Goal: Task Accomplishment & Management: Manage account settings

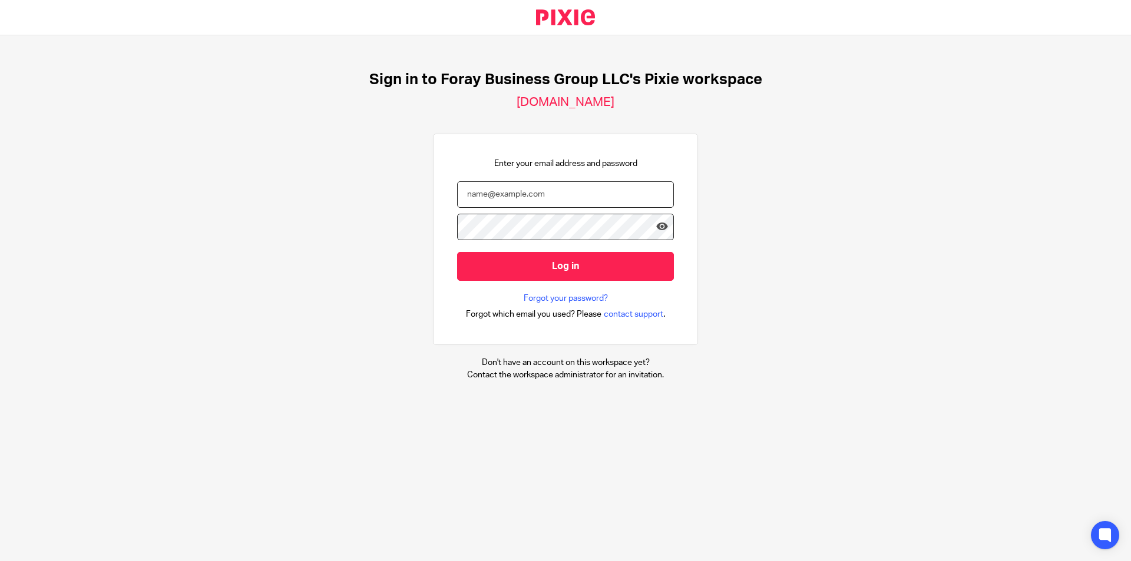
click at [515, 184] on input "email" at bounding box center [565, 194] width 217 height 27
click at [497, 187] on input "email" at bounding box center [565, 194] width 217 height 27
paste input "penny@foraybusiness.com"
click at [463, 191] on input "penny@foraybusiness.com" at bounding box center [565, 194] width 217 height 27
click at [458, 191] on input "penny@foraybusiness.com" at bounding box center [565, 194] width 217 height 27
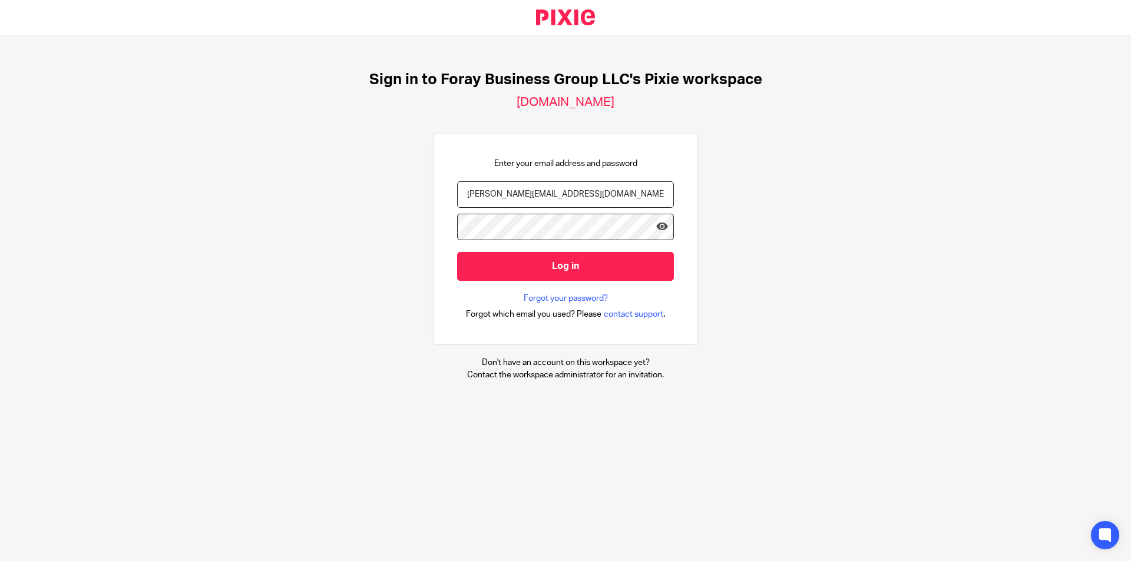
type input "penny@foraybusiness.com"
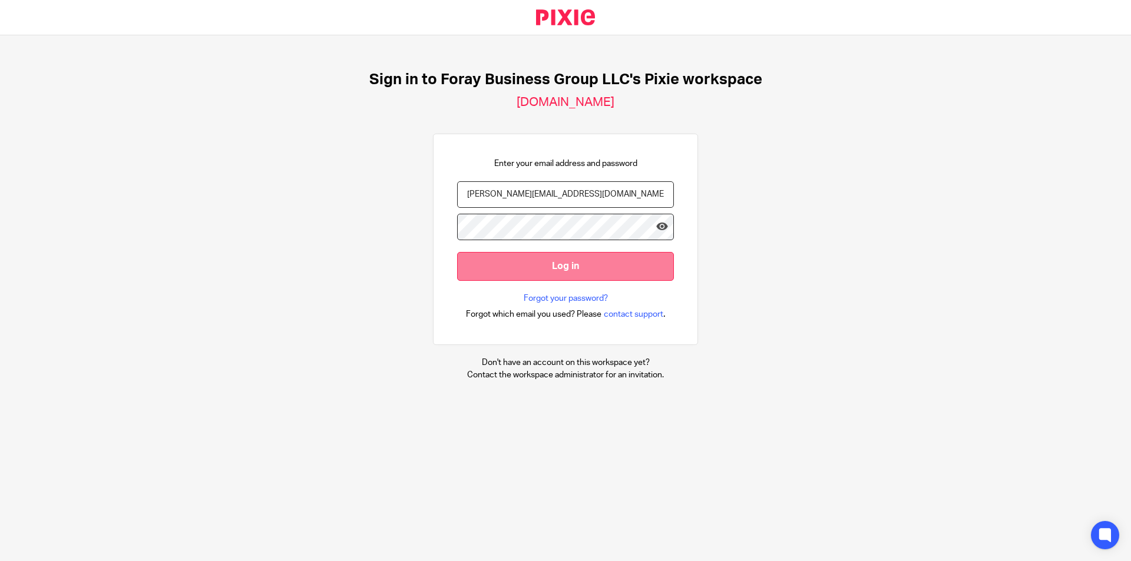
click at [470, 269] on input "Log in" at bounding box center [565, 266] width 217 height 29
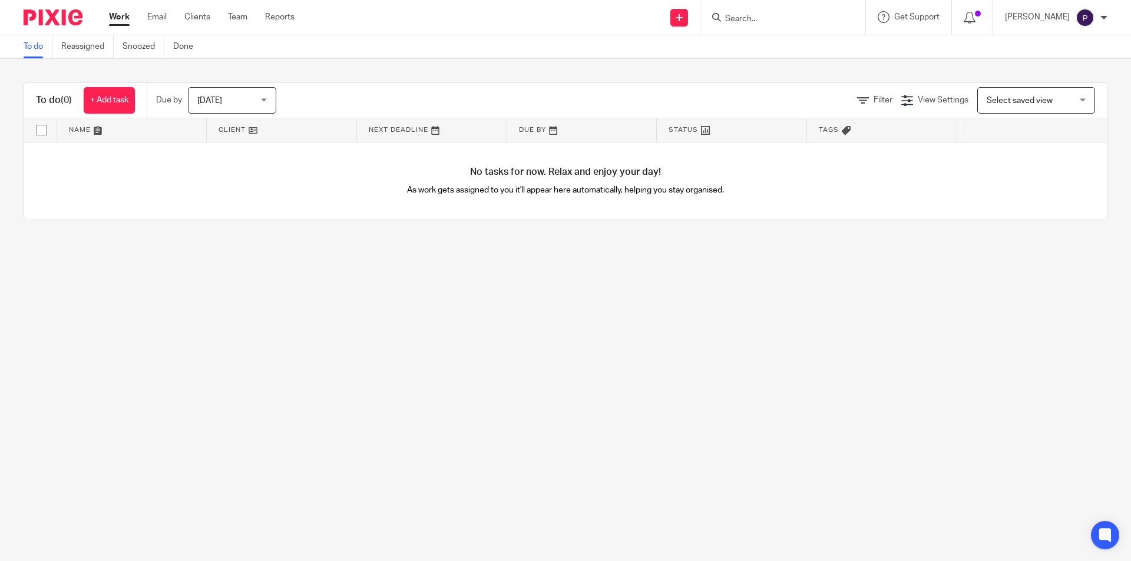
click at [236, 109] on span "Today" at bounding box center [228, 100] width 62 height 25
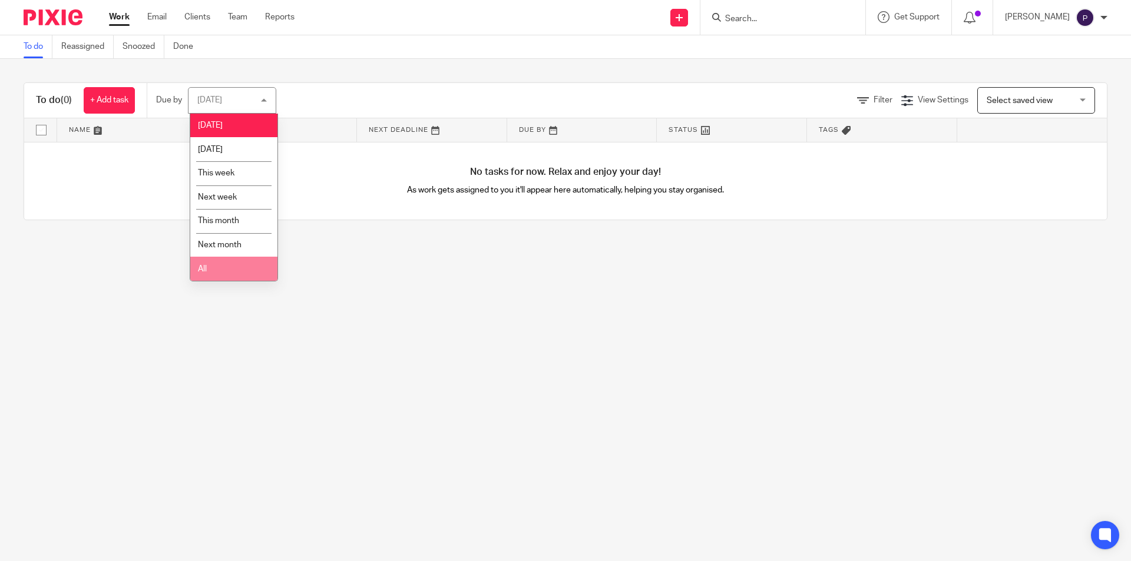
click at [231, 270] on li "All" at bounding box center [233, 269] width 87 height 24
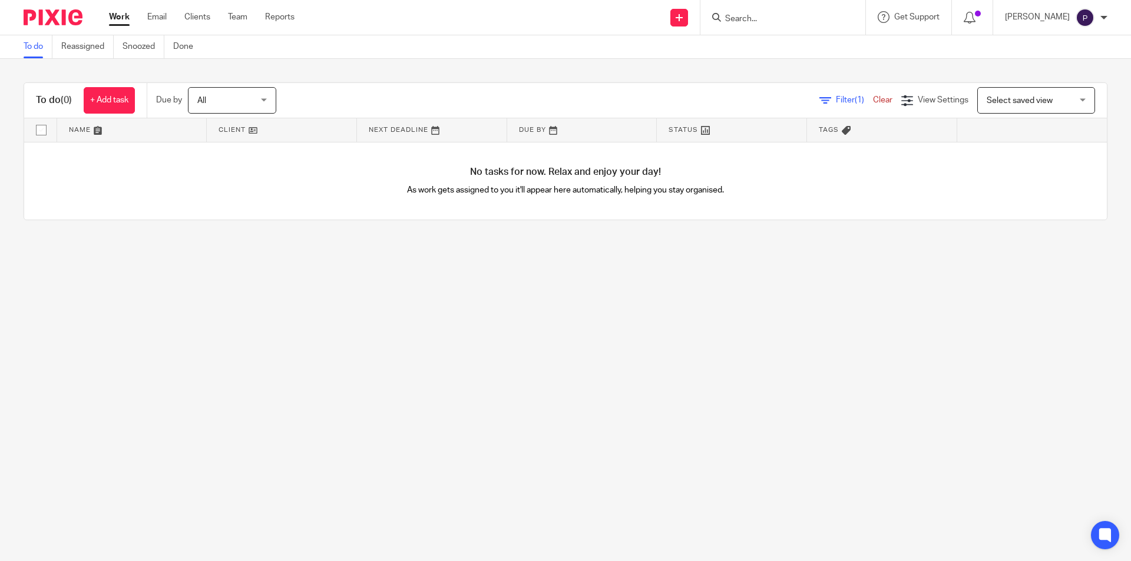
click at [873, 99] on link "Clear" at bounding box center [882, 100] width 19 height 8
click at [217, 110] on span "[DATE]" at bounding box center [228, 100] width 62 height 25
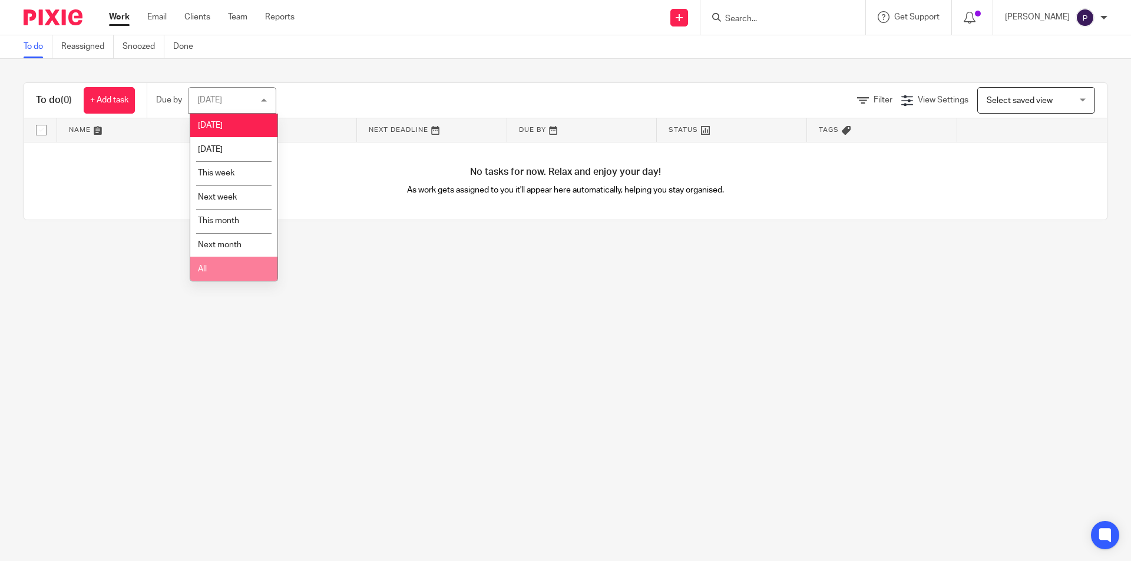
click at [232, 270] on li "All" at bounding box center [233, 269] width 87 height 24
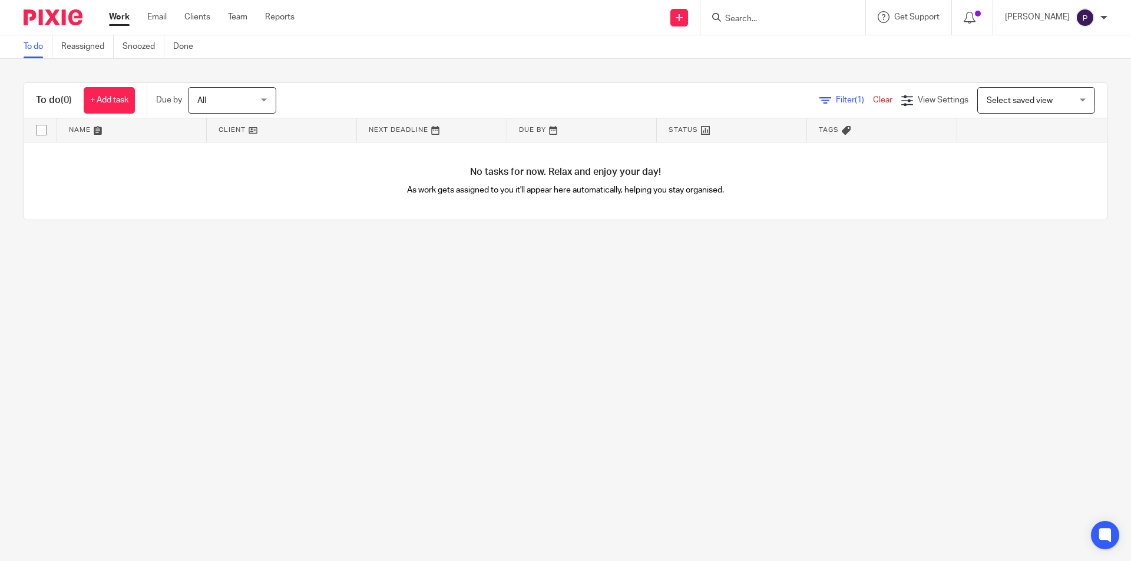
click at [873, 99] on link "Clear" at bounding box center [882, 100] width 19 height 8
click at [231, 105] on span "[DATE]" at bounding box center [228, 100] width 62 height 25
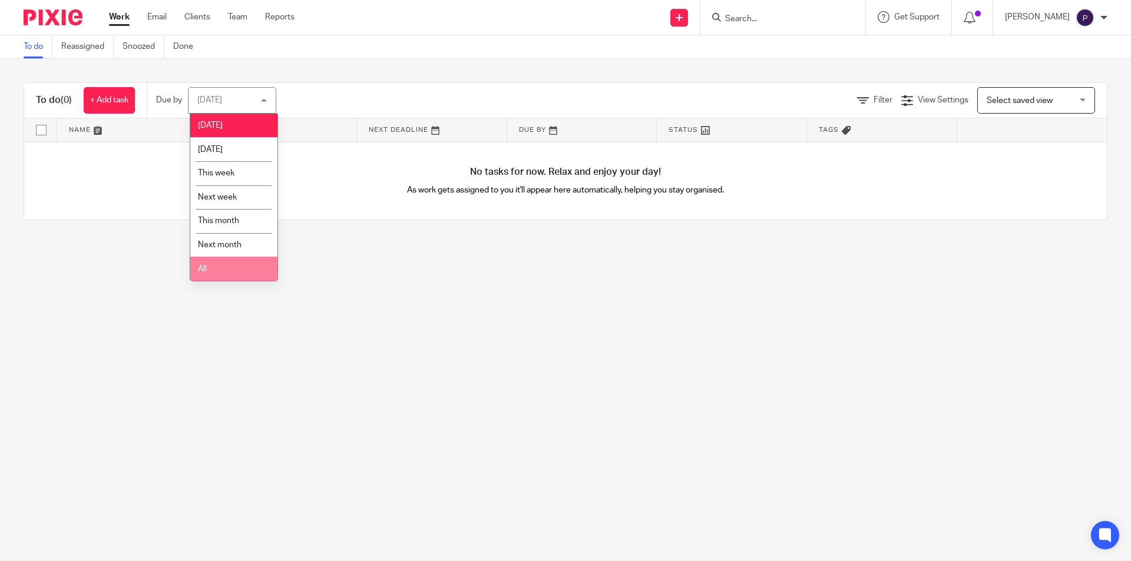
click at [219, 267] on li "All" at bounding box center [233, 269] width 87 height 24
